Goal: Task Accomplishment & Management: Manage account settings

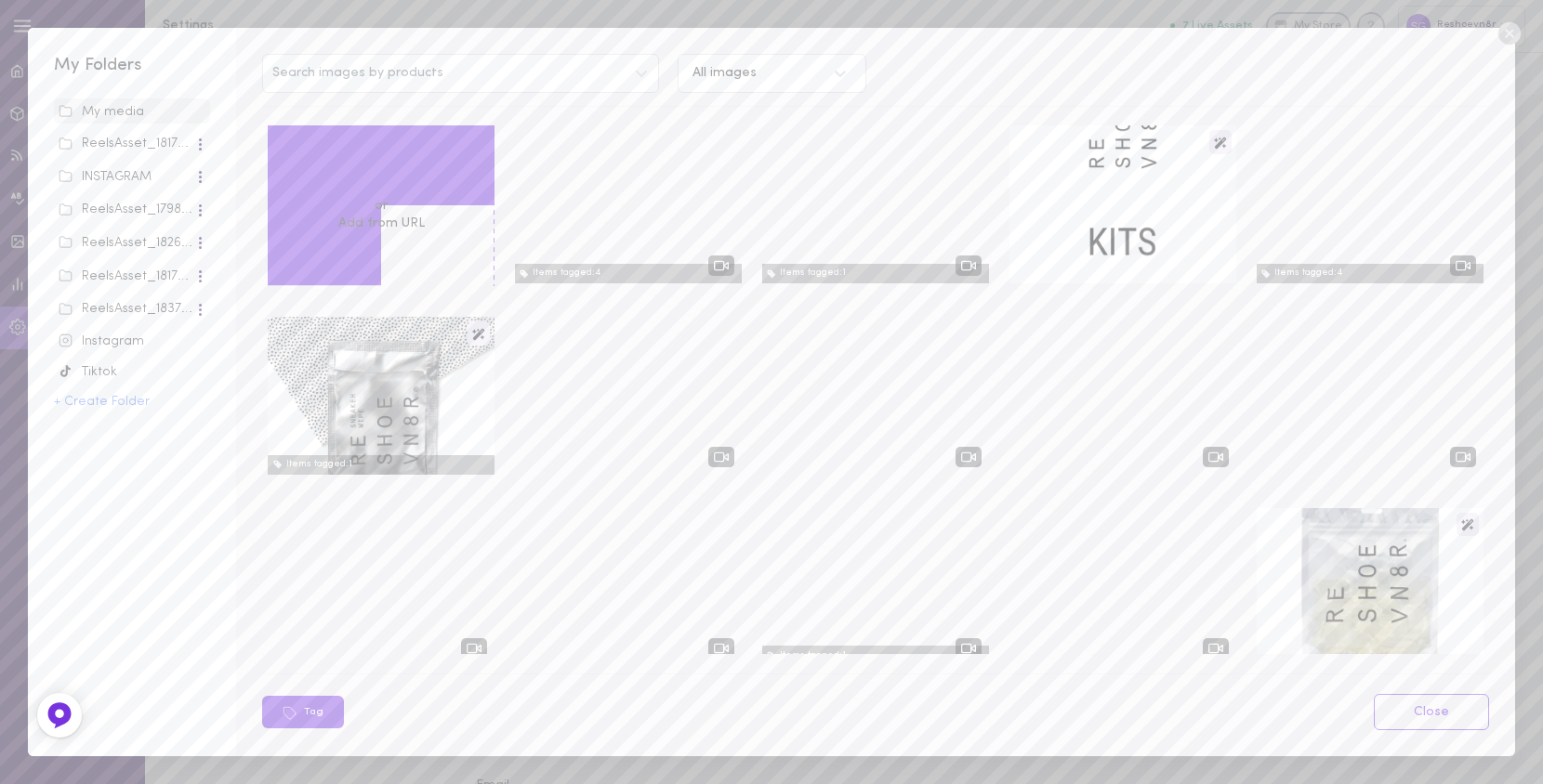
click at [1509, 32] on icon at bounding box center [1509, 33] width 28 height 28
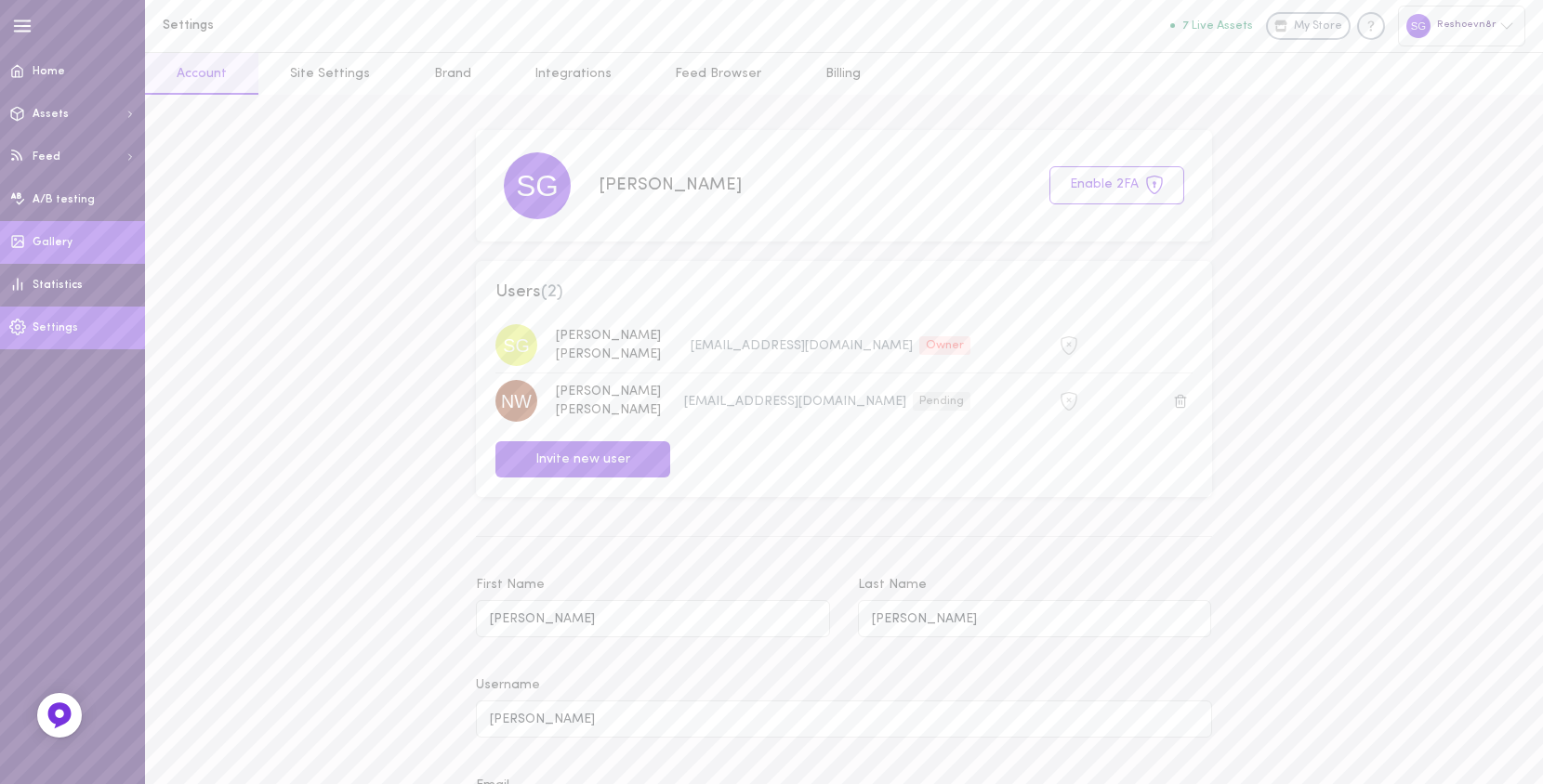
click at [40, 227] on link "Gallery" at bounding box center [72, 242] width 145 height 43
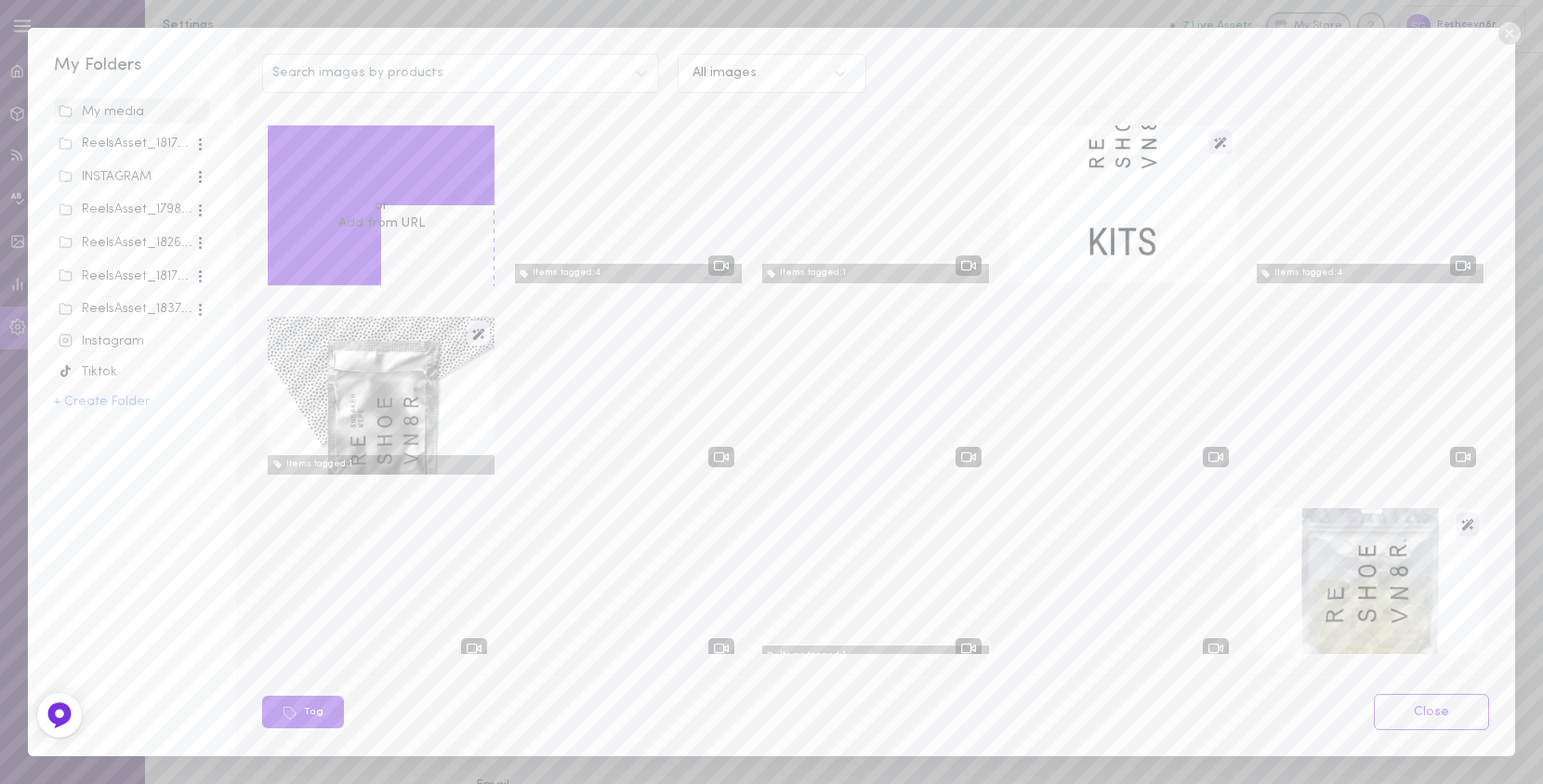
click at [1508, 29] on icon at bounding box center [1508, 33] width 22 height 22
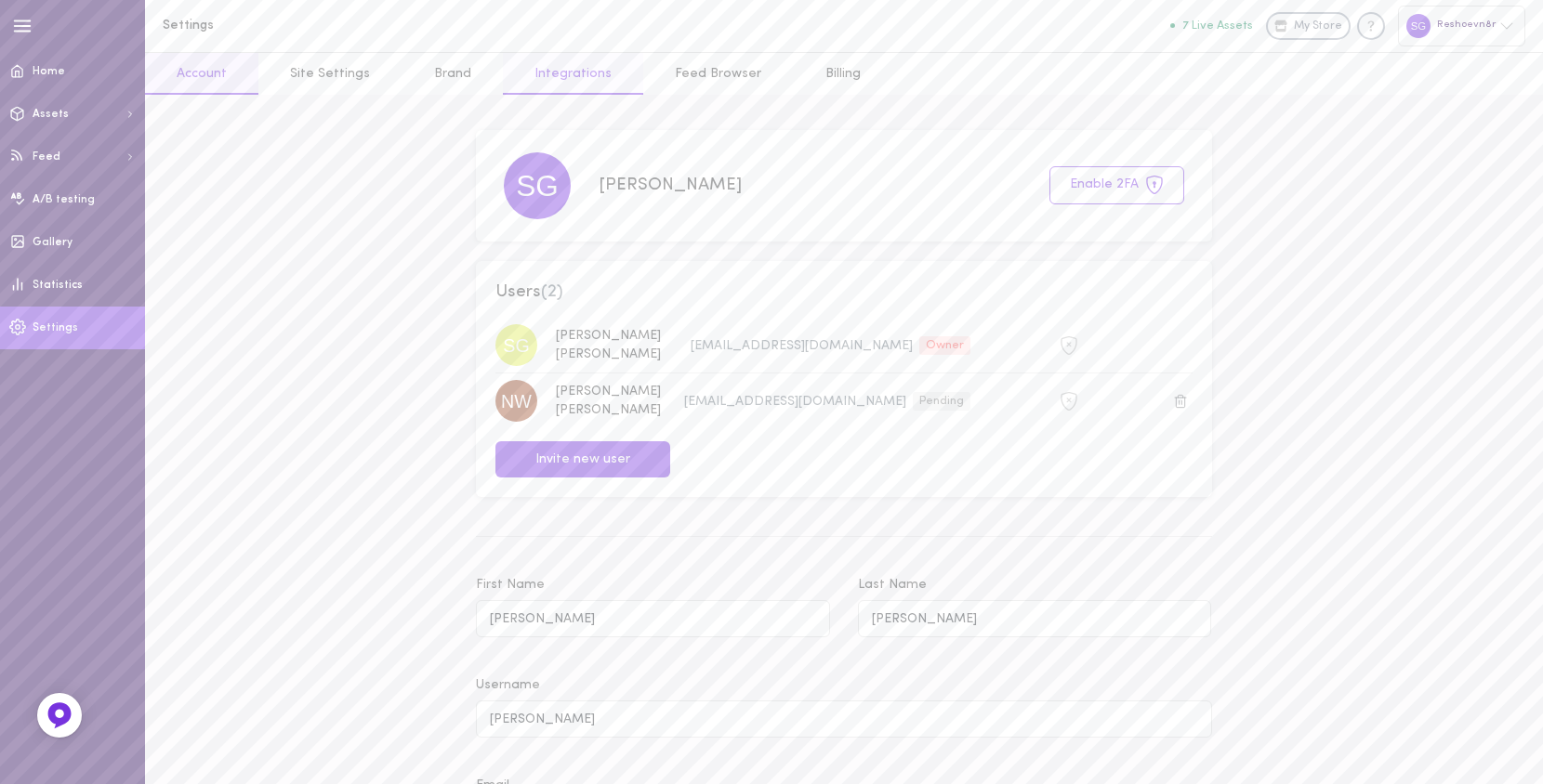
click at [573, 76] on link "Integrations" at bounding box center [573, 73] width 141 height 42
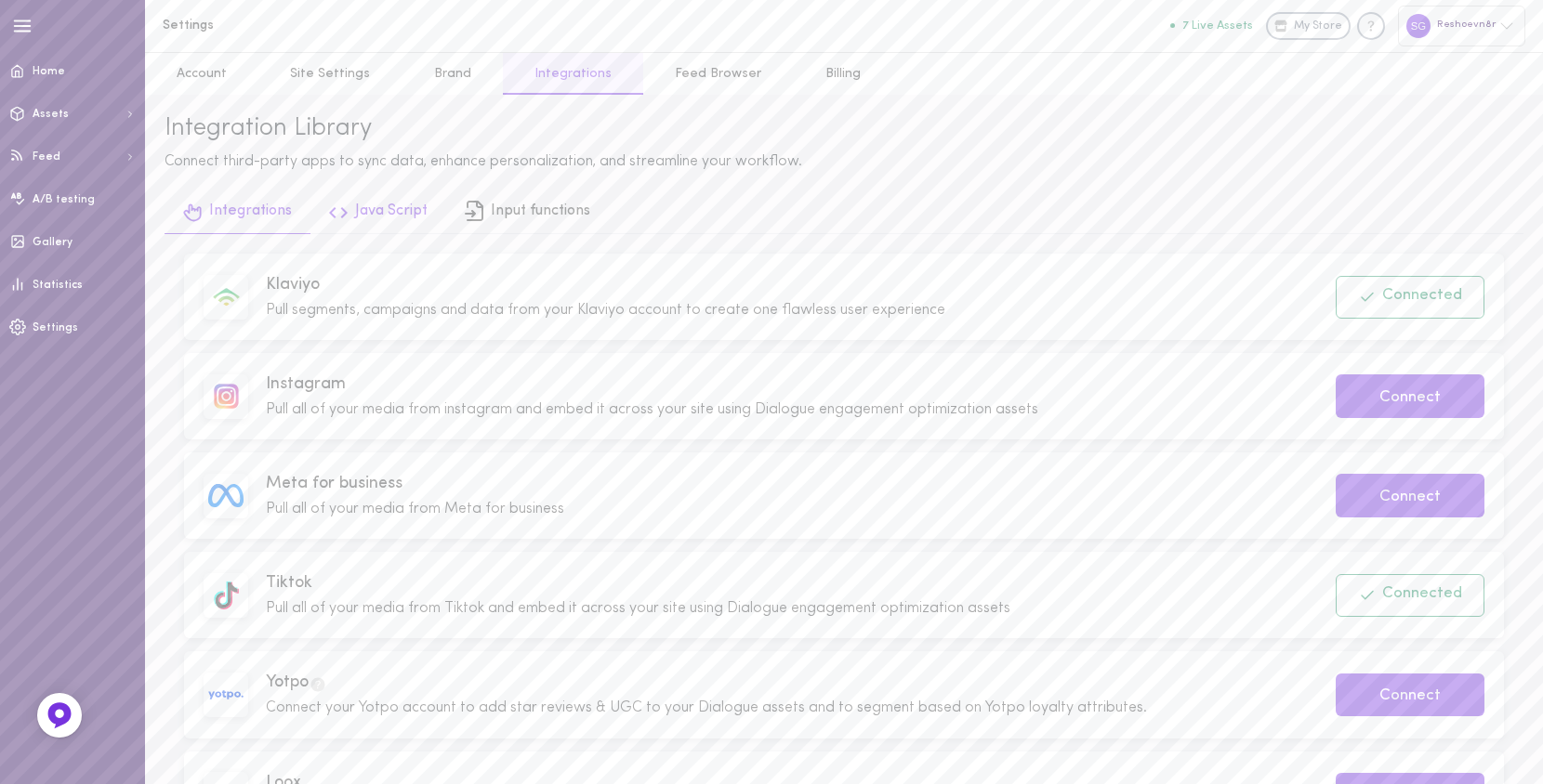
click at [377, 223] on link "Java Script" at bounding box center [378, 213] width 136 height 42
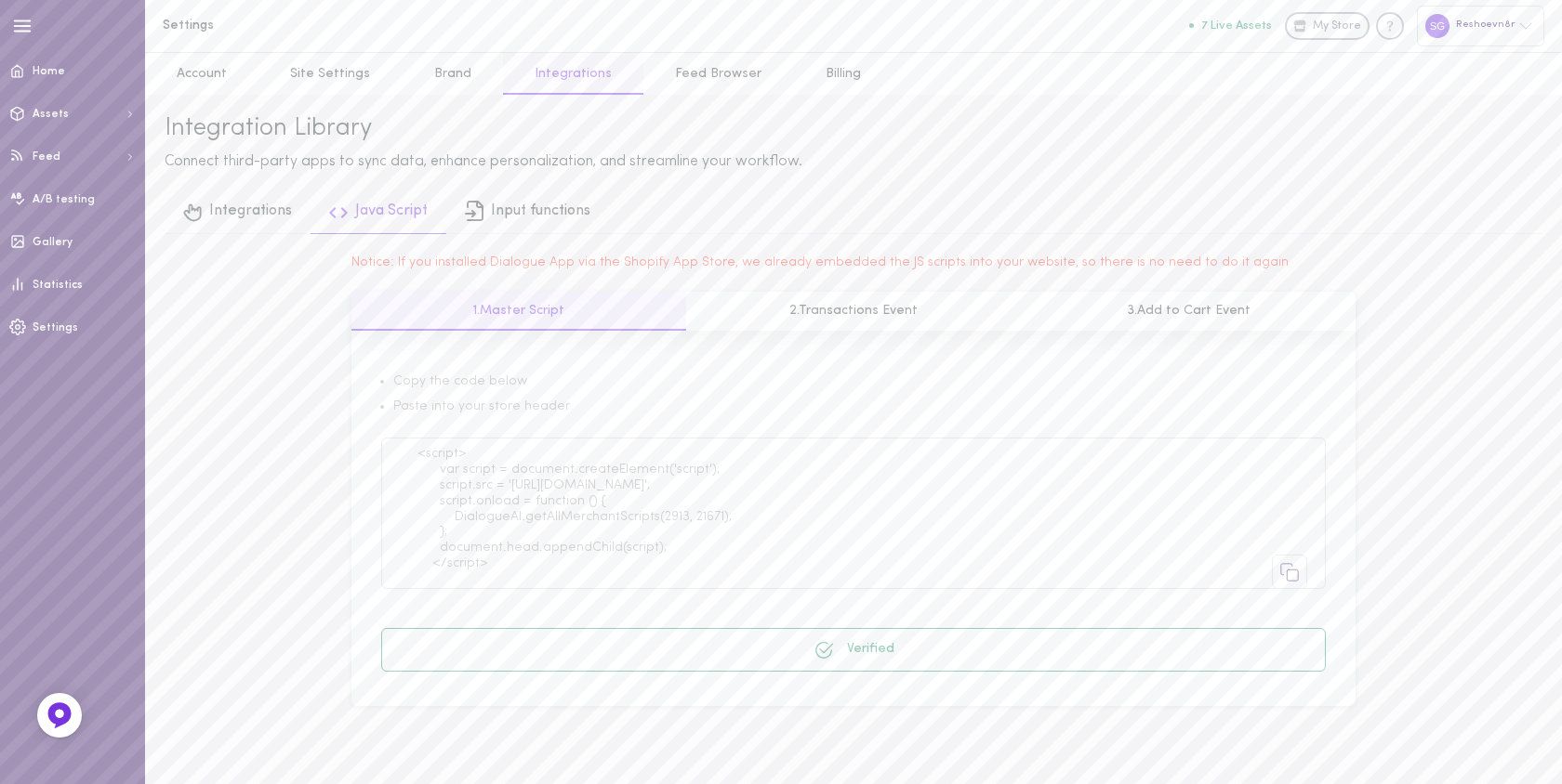
click at [538, 87] on link "Integrations" at bounding box center [573, 73] width 141 height 42
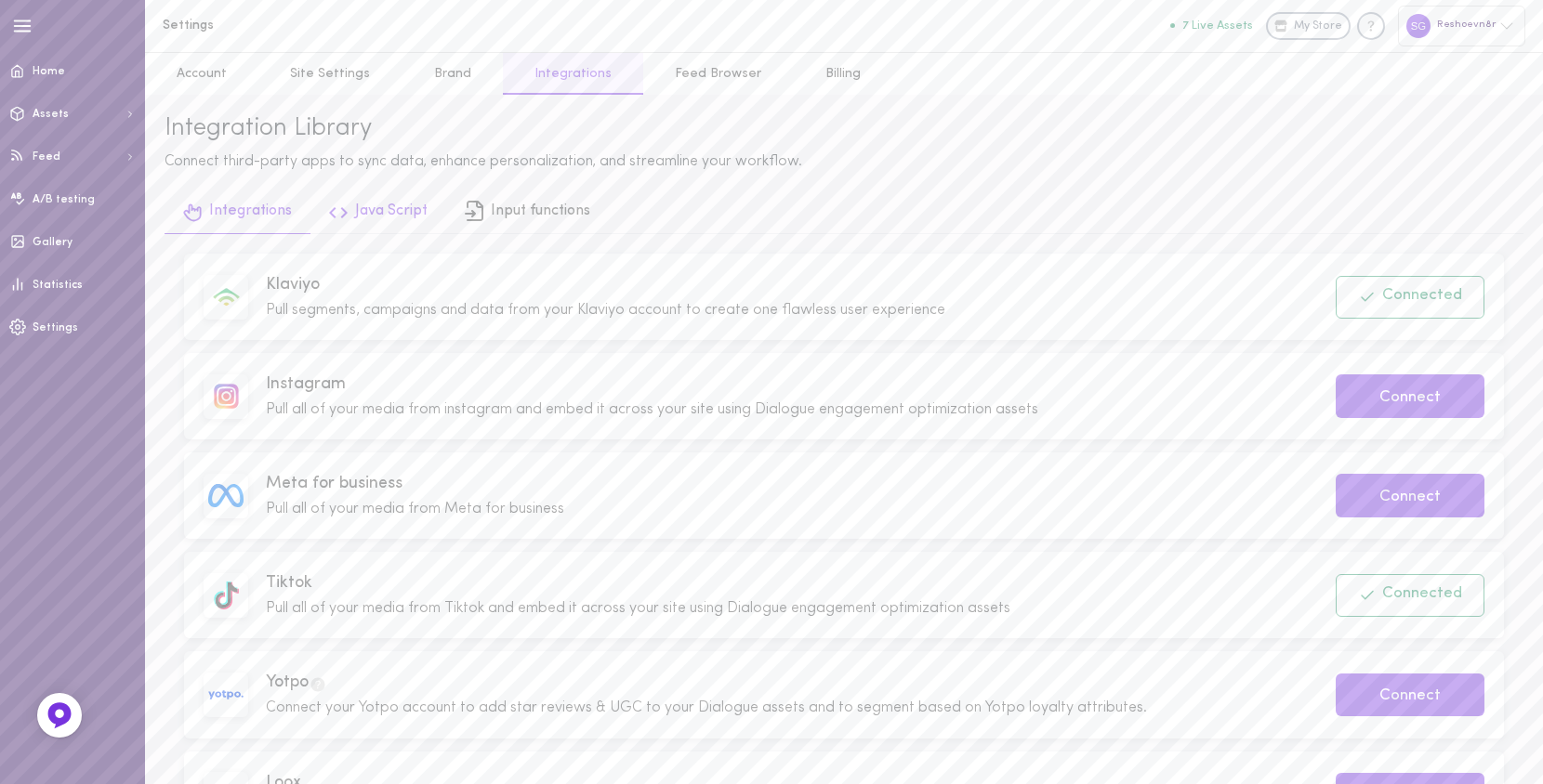
click at [357, 211] on link "Java Script" at bounding box center [378, 213] width 136 height 42
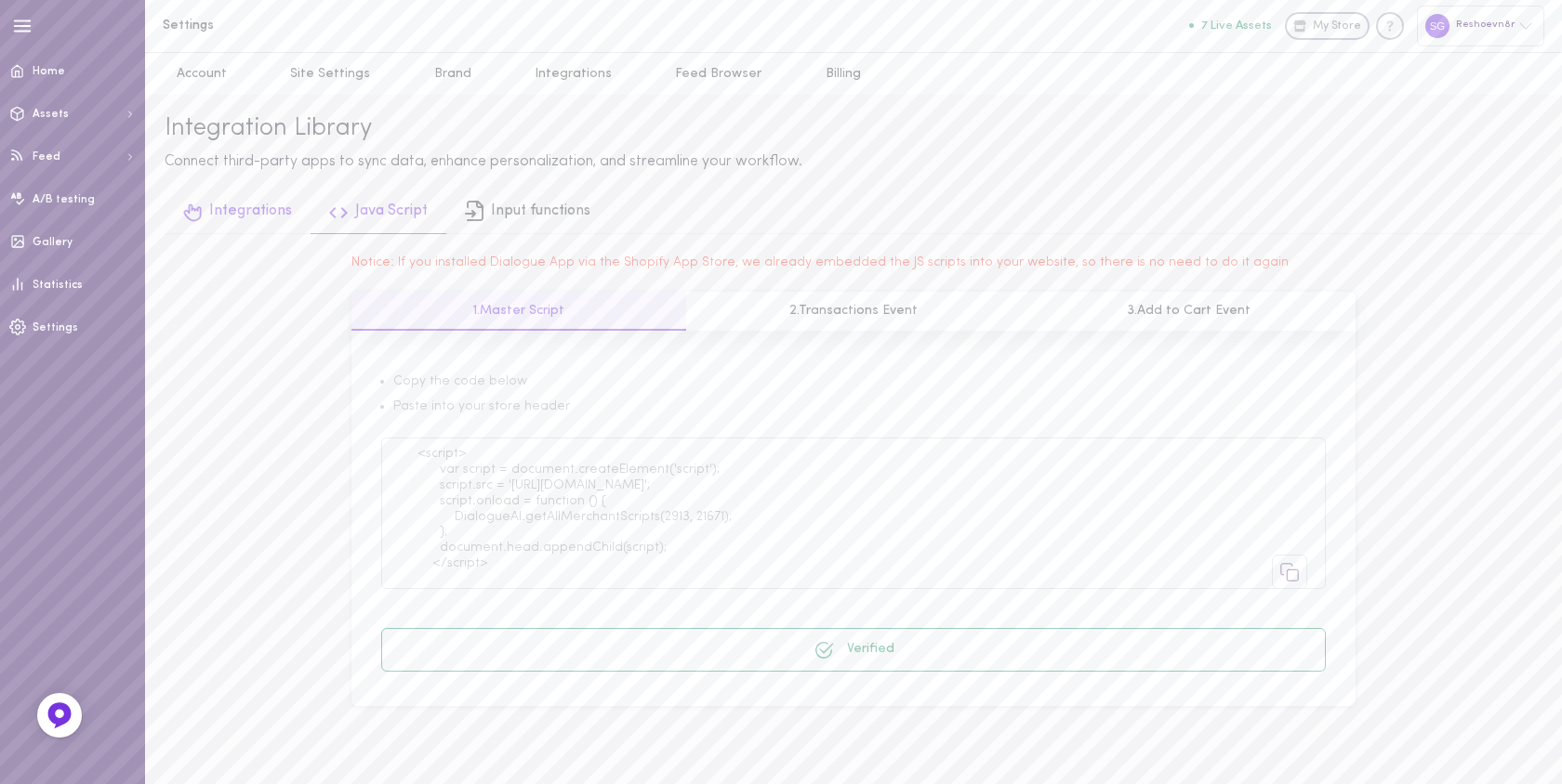
click at [246, 221] on link "Integrations" at bounding box center [236, 213] width 146 height 42
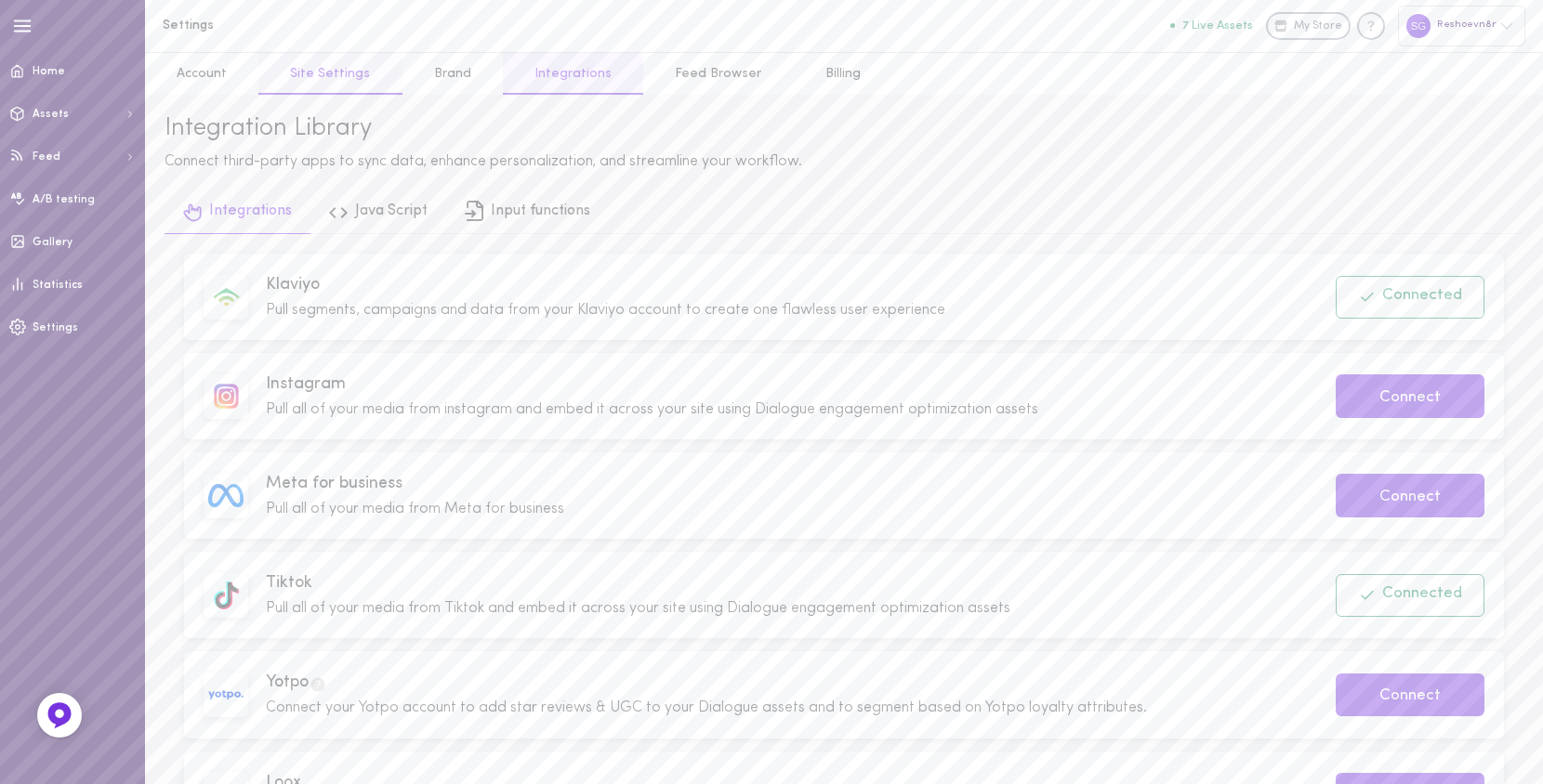
click at [332, 87] on link "Site Settings" at bounding box center [330, 73] width 144 height 42
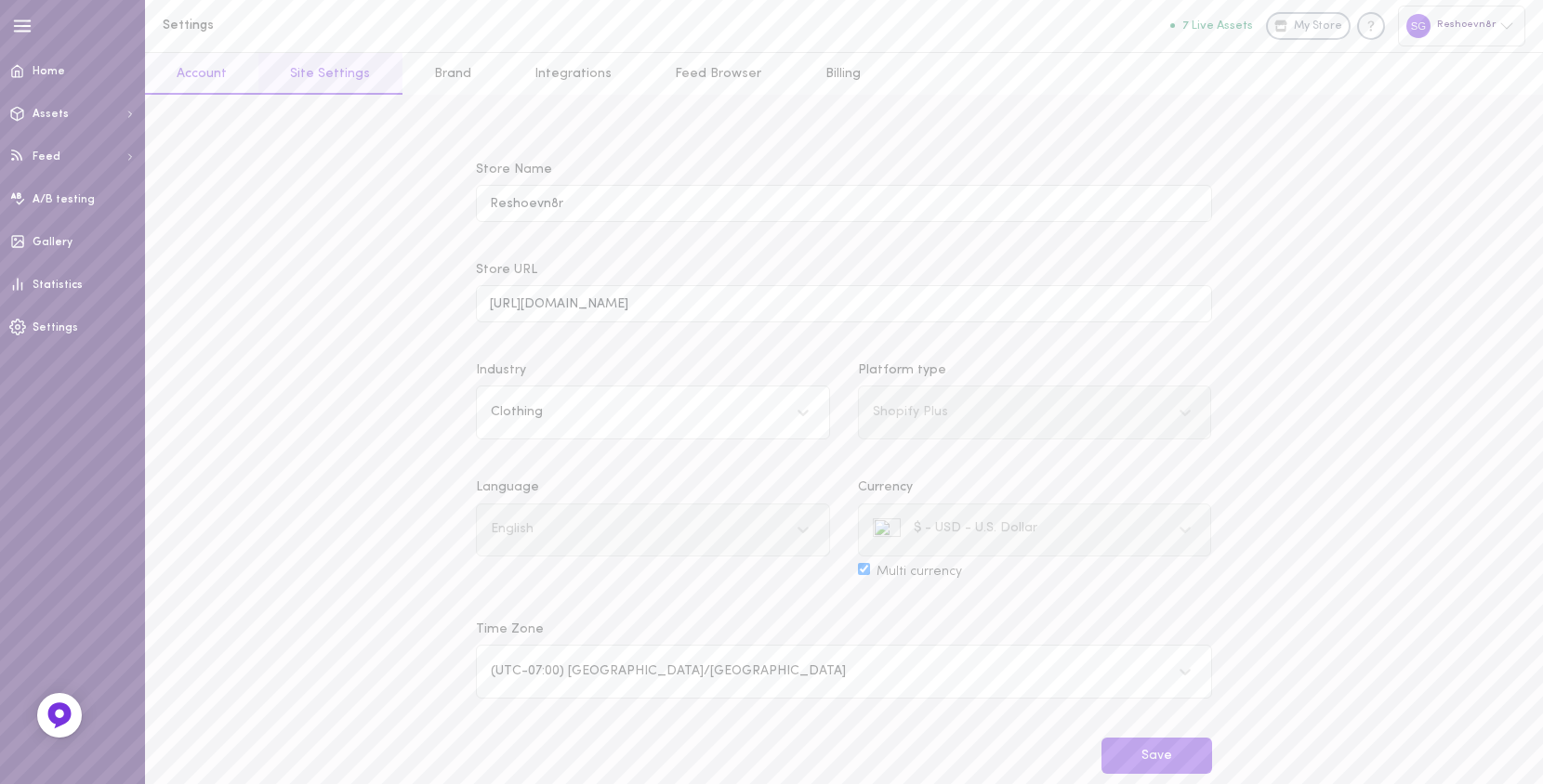
click at [222, 69] on link "Account" at bounding box center [201, 73] width 113 height 42
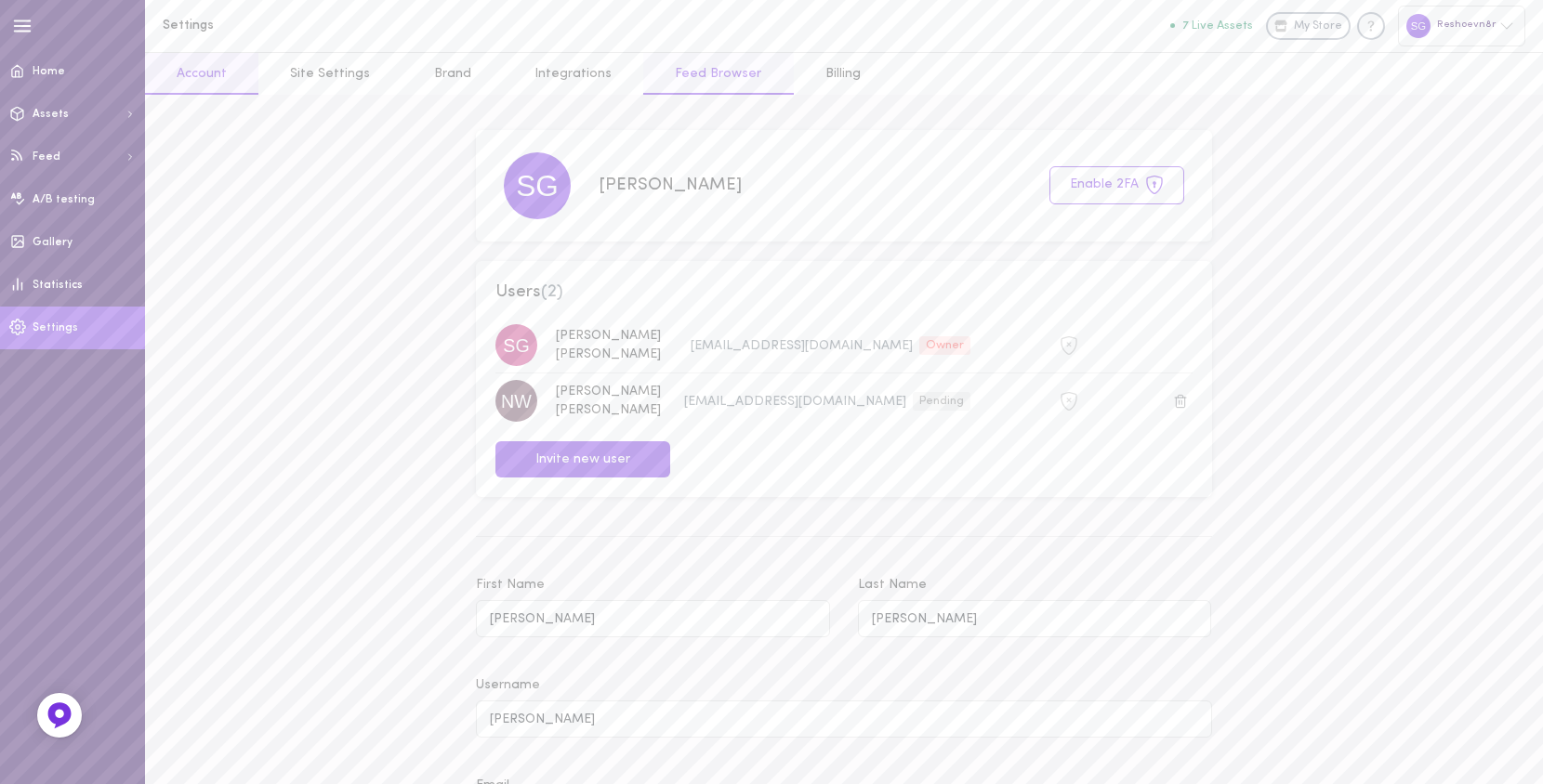
click at [715, 77] on link "Feed Browser" at bounding box center [718, 73] width 149 height 42
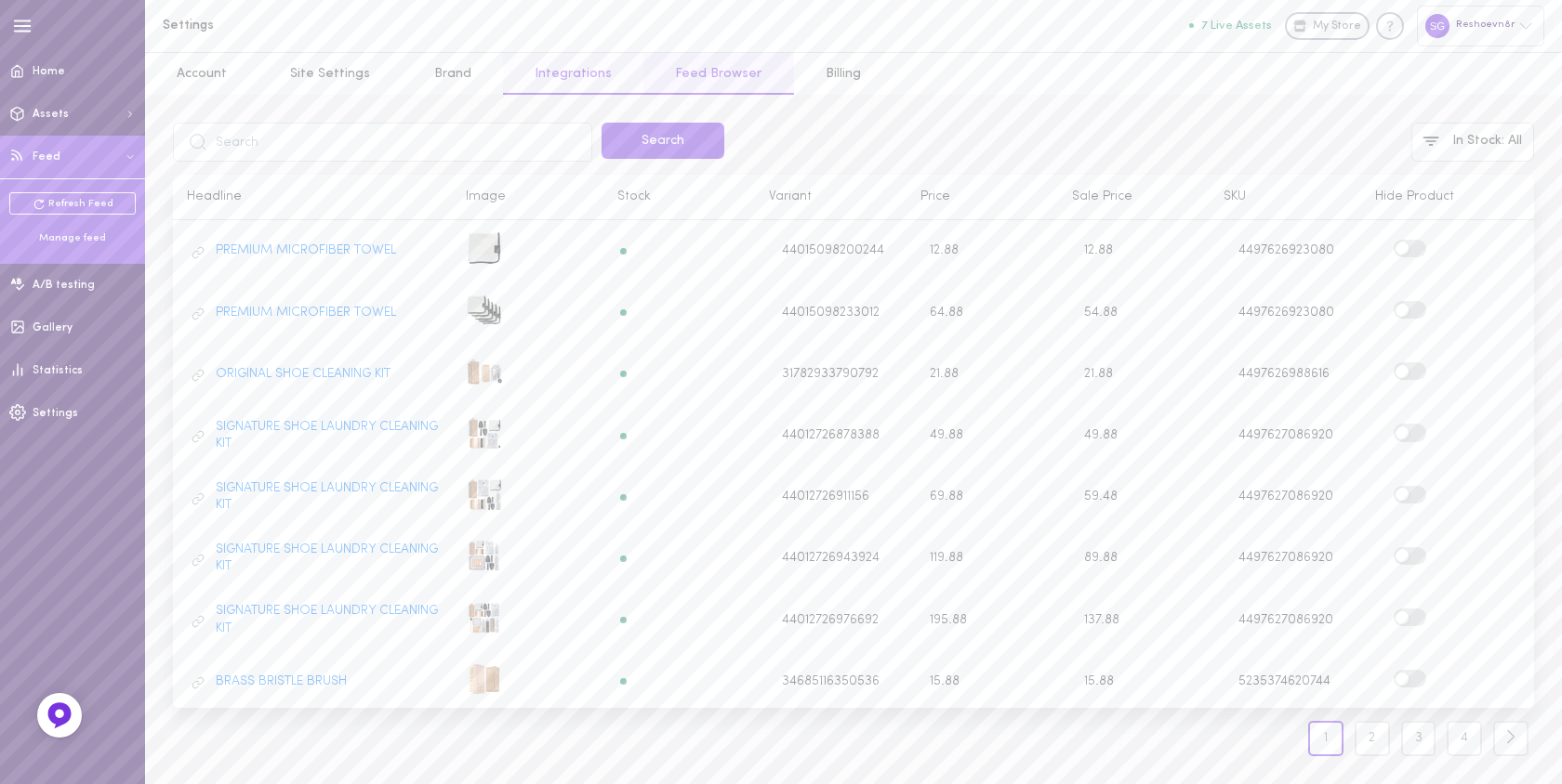
click at [568, 79] on link "Integrations" at bounding box center [573, 73] width 141 height 42
